Goal: Information Seeking & Learning: Learn about a topic

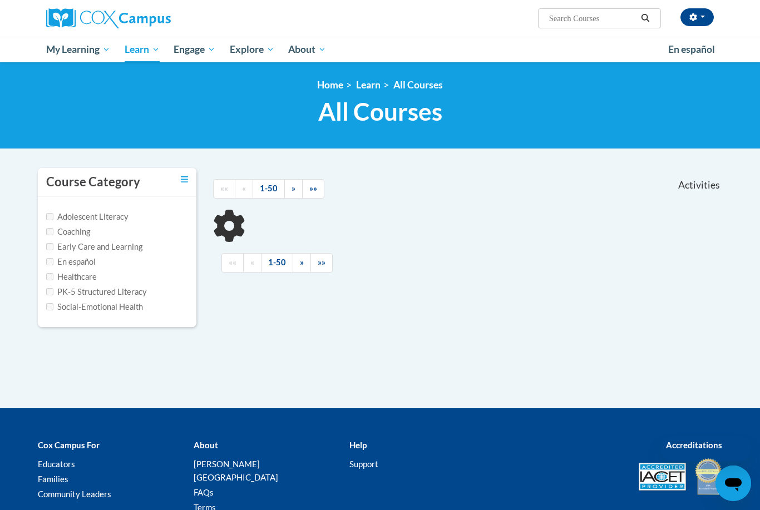
click at [554, 13] on input "Search..." at bounding box center [592, 18] width 89 height 13
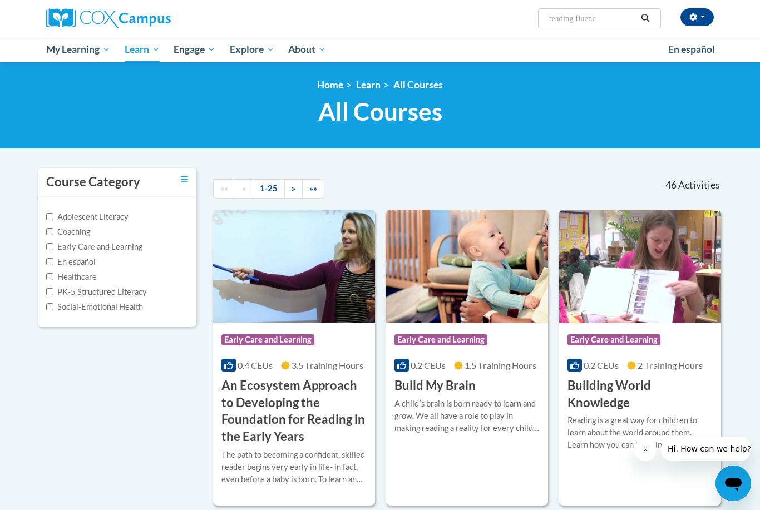
type input "reading fluency"
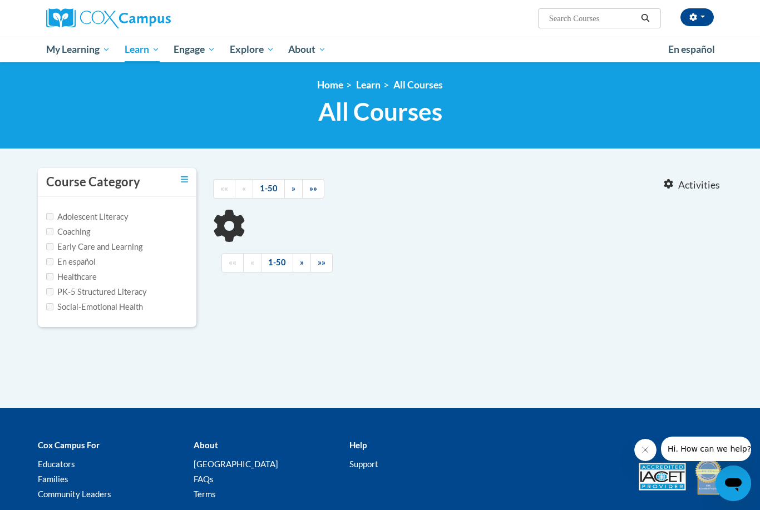
type input "reading fluency"
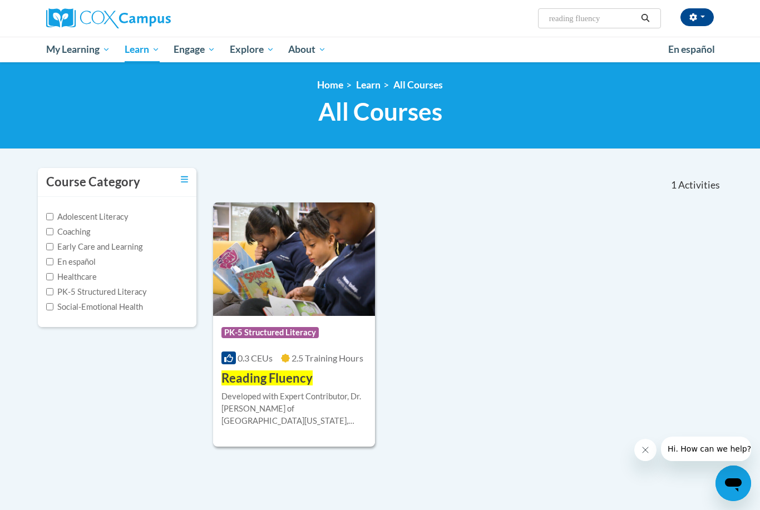
click at [263, 332] on span "PK-5 Structured Literacy" at bounding box center [269, 332] width 97 height 11
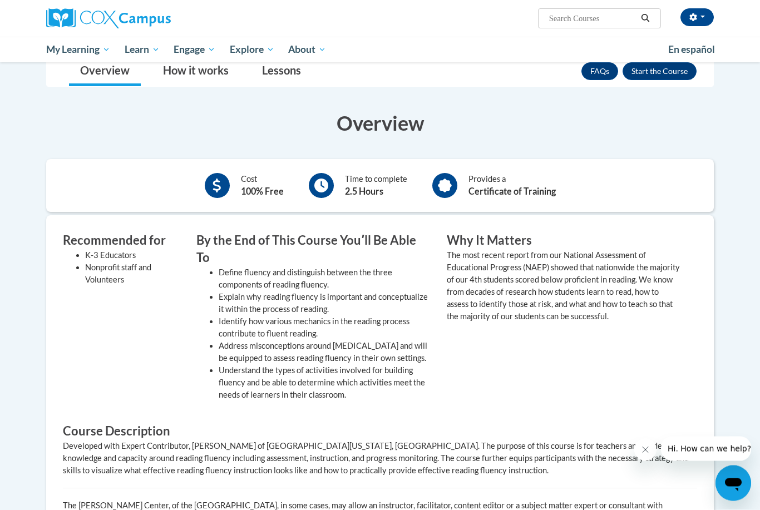
scroll to position [139, 0]
